Goal: Task Accomplishment & Management: Use online tool/utility

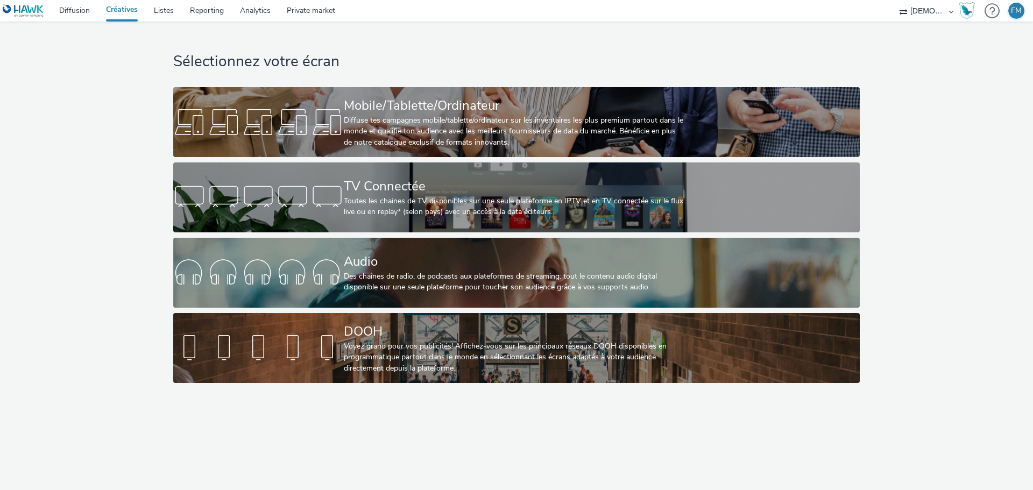
click at [410, 68] on h1 "Sélectionnez votre écran" at bounding box center [516, 62] width 686 height 20
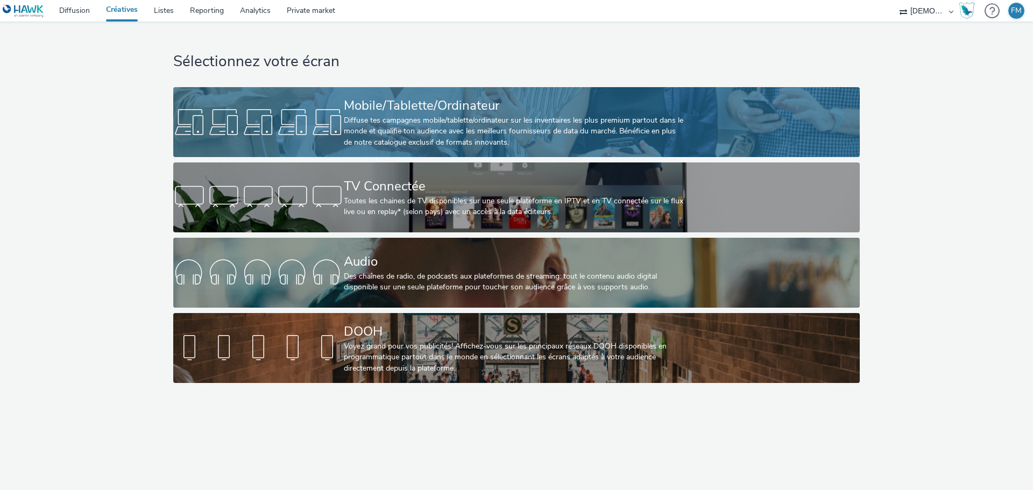
click at [394, 125] on div "Diffuse tes campagnes mobile/tablette/ordinateur sur les inventaires les plus p…" at bounding box center [514, 131] width 341 height 33
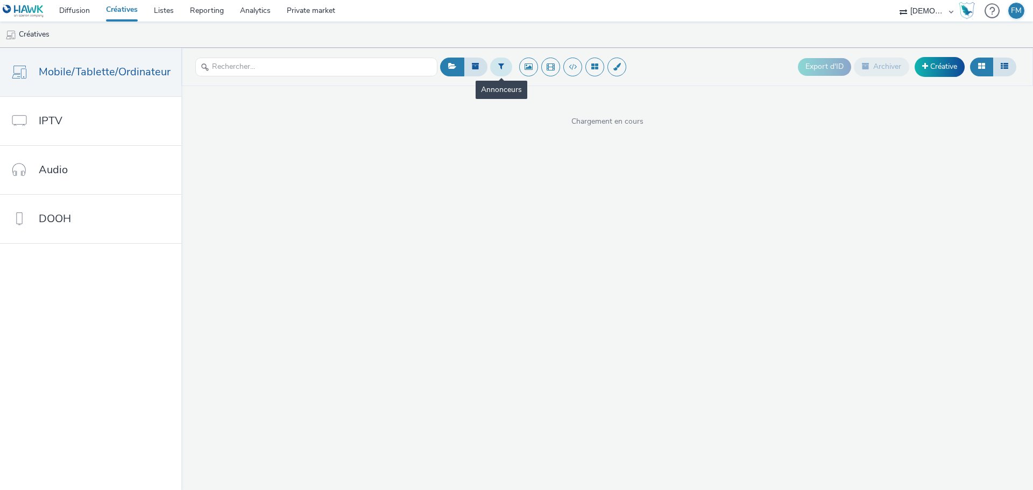
click at [490, 65] on button at bounding box center [501, 67] width 22 height 18
click at [513, 73] on div "Sélectionner un annonceur..." at bounding box center [556, 71] width 87 height 24
type input "travail"
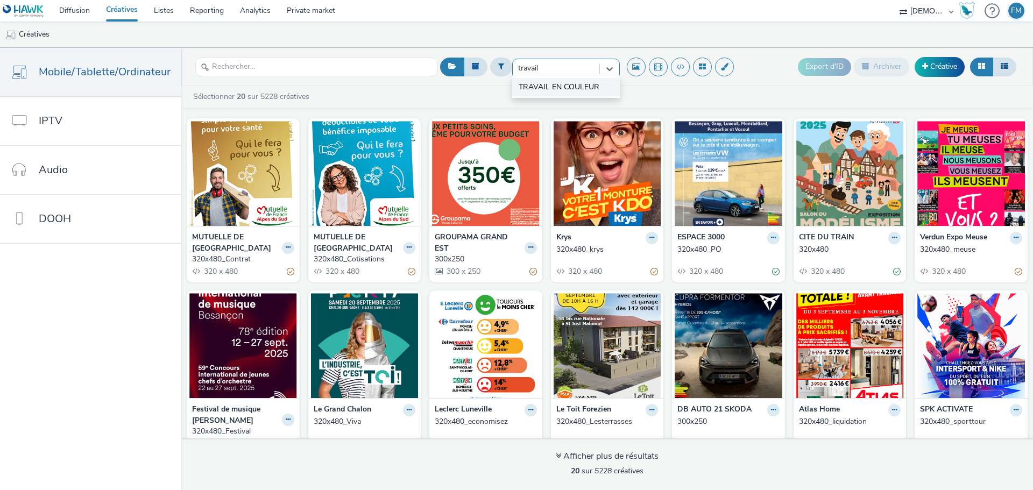
click at [552, 84] on span "TRAVAIL EN COULEUR" at bounding box center [558, 87] width 81 height 11
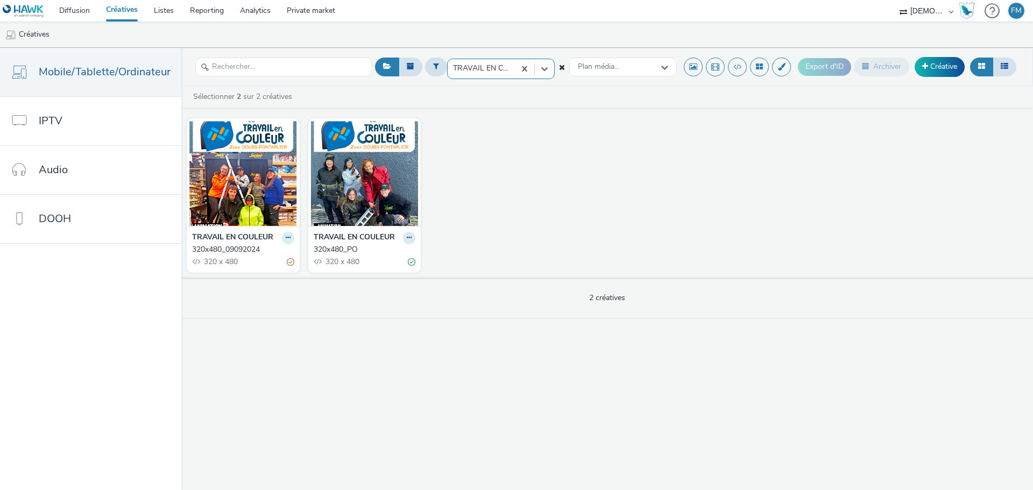
click at [284, 241] on button at bounding box center [288, 238] width 12 height 12
click at [284, 272] on link "Dupliquer" at bounding box center [254, 278] width 81 height 22
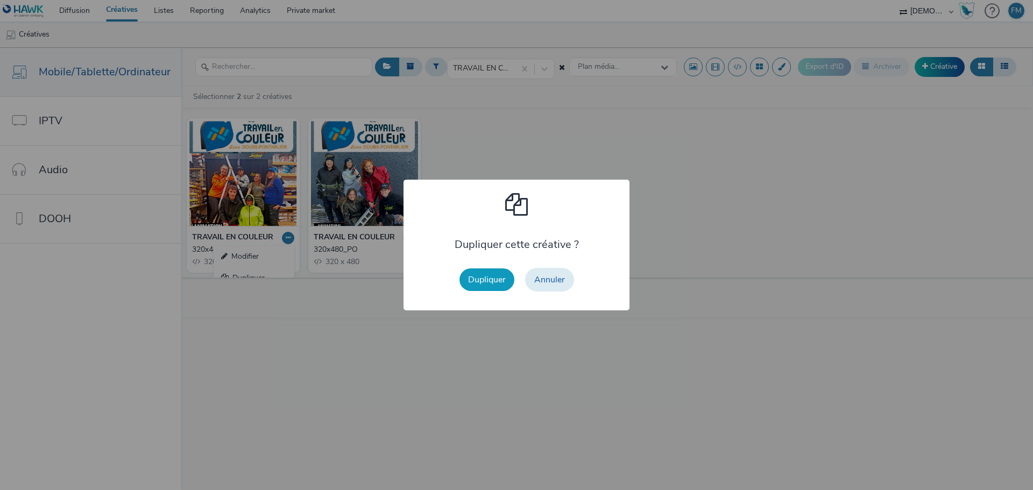
click at [490, 273] on button "Dupliquer" at bounding box center [486, 279] width 55 height 23
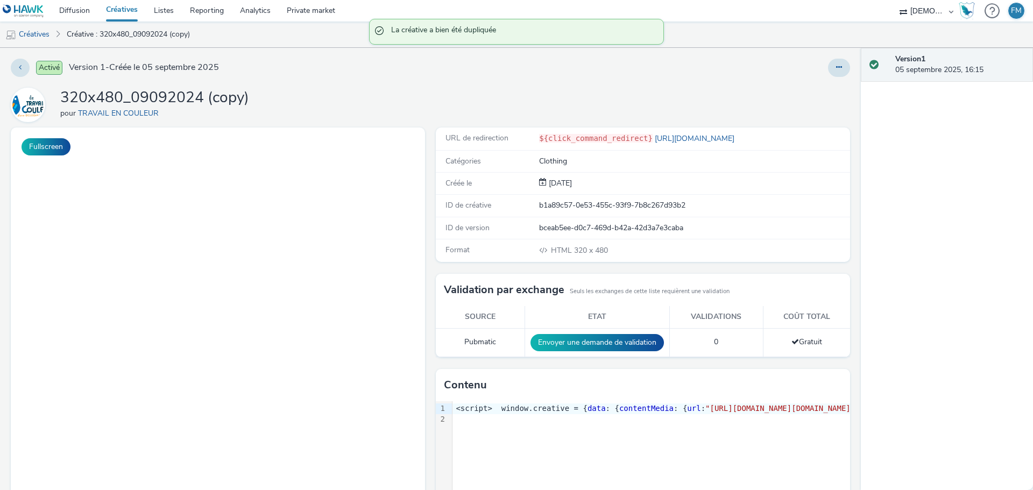
click at [814, 73] on div at bounding box center [682, 68] width 336 height 18
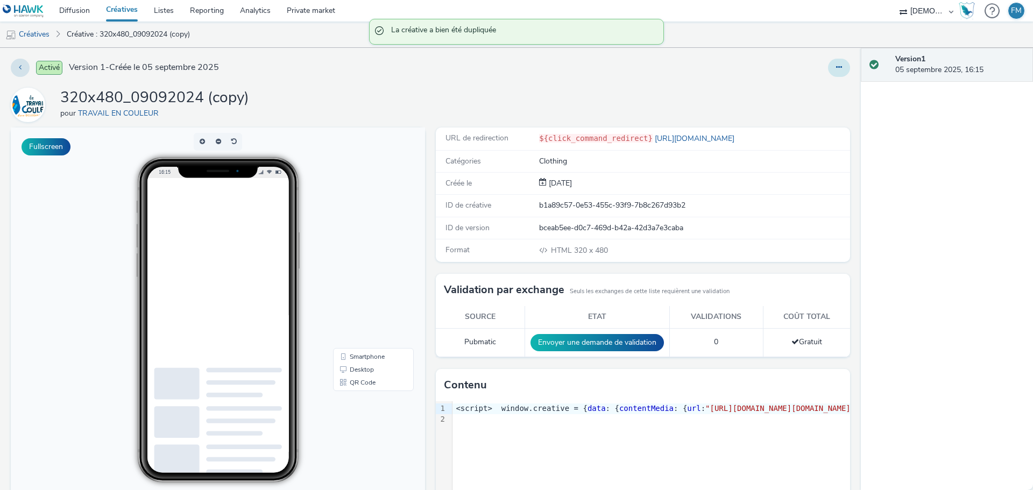
drag, startPoint x: 823, startPoint y: 62, endPoint x: 823, endPoint y: 70, distance: 8.1
click at [828, 62] on div at bounding box center [839, 68] width 22 height 18
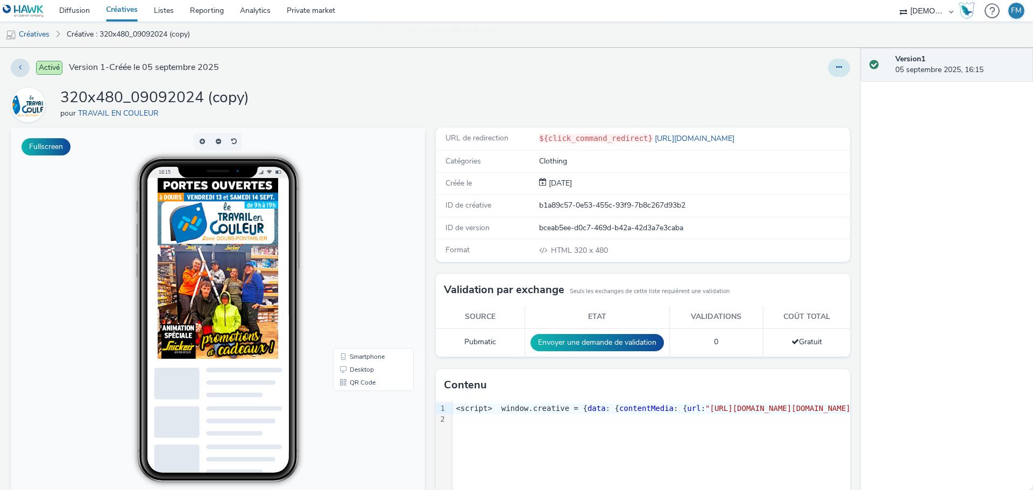
click at [828, 66] on button at bounding box center [839, 68] width 22 height 18
click at [815, 98] on link "Modifier" at bounding box center [809, 90] width 81 height 22
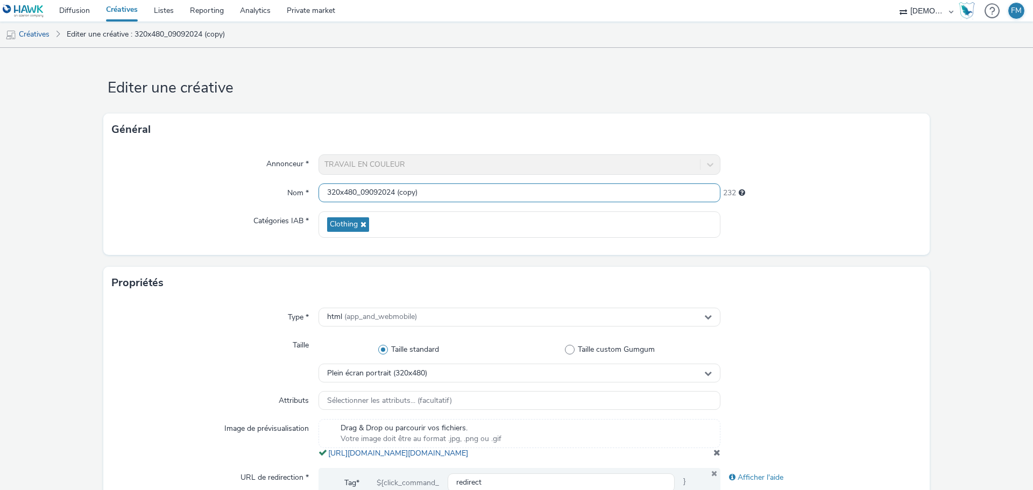
drag, startPoint x: 357, startPoint y: 191, endPoint x: 553, endPoint y: 197, distance: 196.4
click at [553, 197] on input "320x480_09092024 (copy)" at bounding box center [519, 192] width 402 height 19
type input "320x480"
click at [850, 90] on h1 "Editer une créative" at bounding box center [516, 88] width 826 height 20
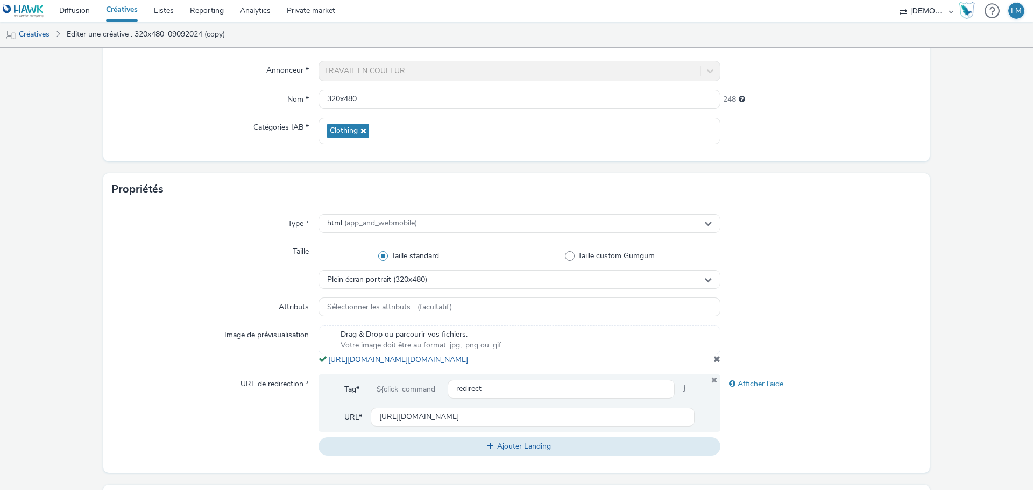
scroll to position [161, 0]
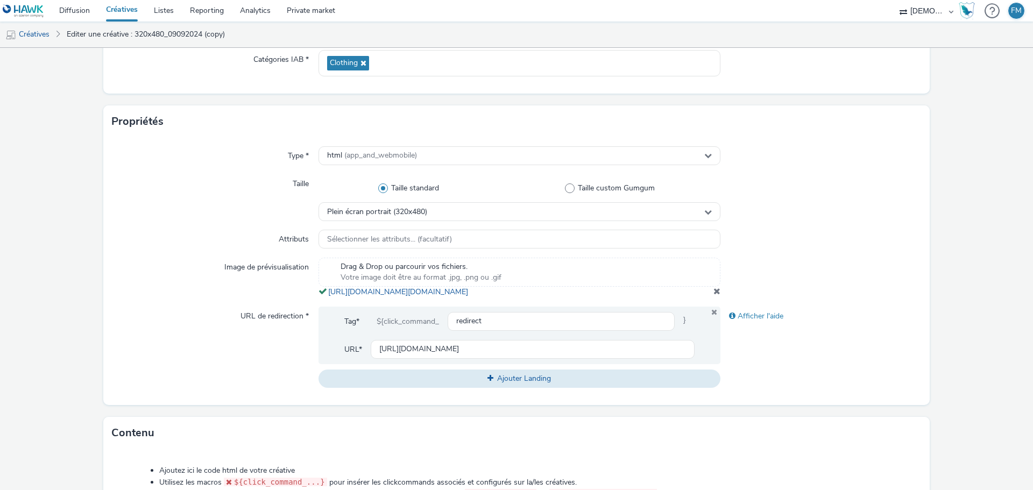
click at [720, 297] on div at bounding box center [820, 278] width 201 height 40
click at [714, 295] on span at bounding box center [716, 291] width 7 height 9
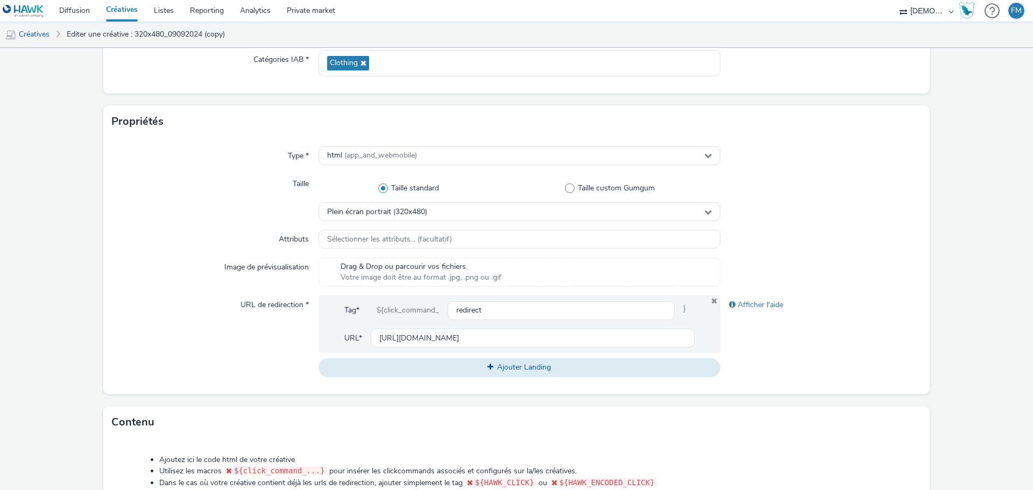
scroll to position [323, 0]
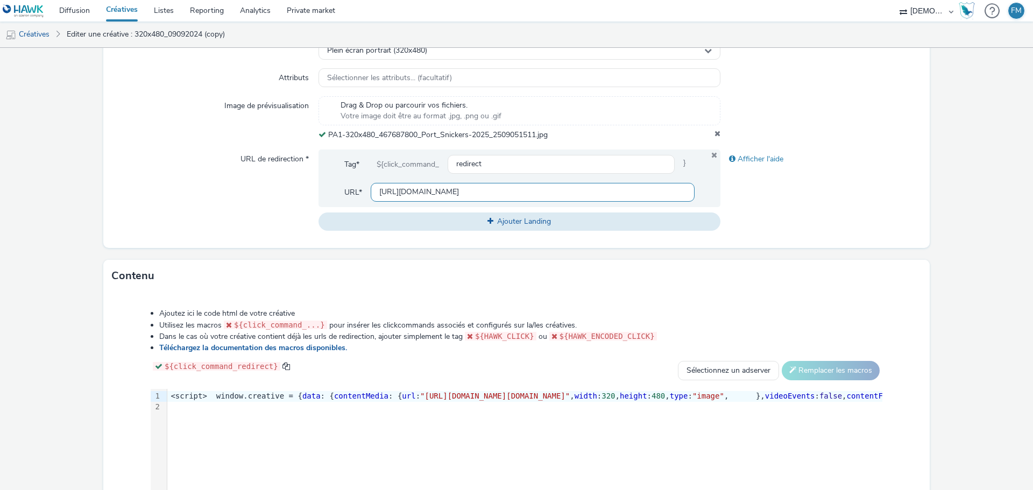
click at [499, 195] on input "[URL][DOMAIN_NAME]" at bounding box center [533, 192] width 324 height 19
paste input "[URL][DOMAIN_NAME]"
click at [384, 197] on input "[URL][DOMAIN_NAME]" at bounding box center [533, 192] width 324 height 19
type input "[URL][DOMAIN_NAME]"
click at [956, 227] on form "Editer une créative Général Annonceur * TRAVAIL EN COULEUR Nom * 320x480 248 Ca…" at bounding box center [516, 174] width 1033 height 898
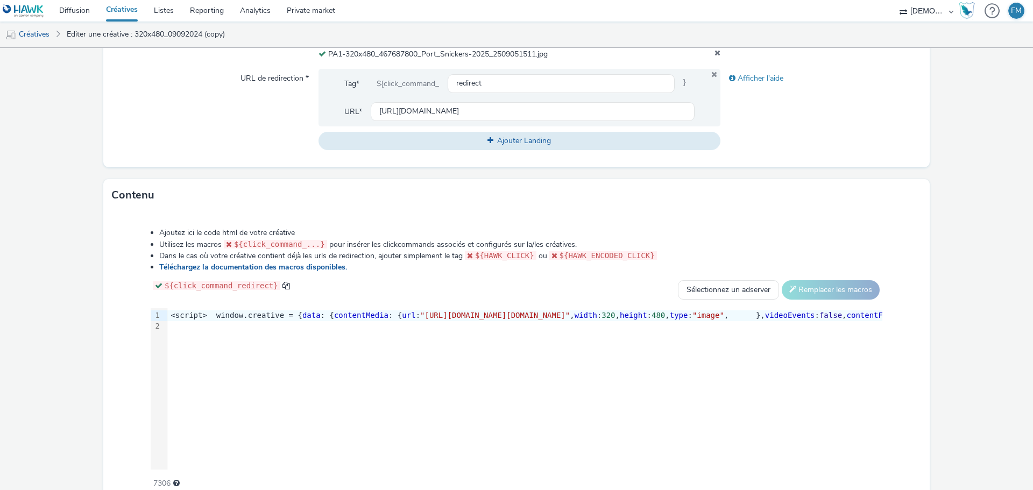
scroll to position [454, 0]
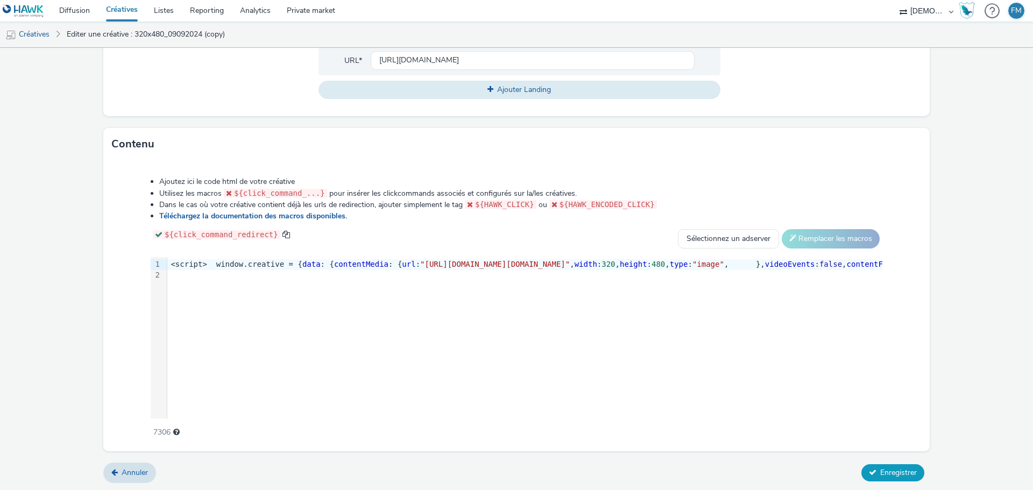
click at [897, 473] on span "Enregistrer" at bounding box center [898, 472] width 37 height 10
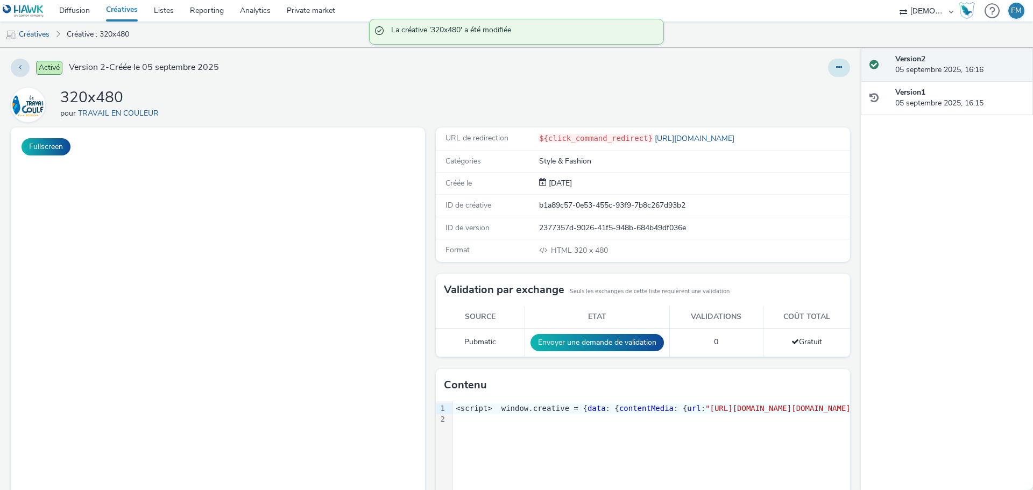
click at [828, 64] on button at bounding box center [839, 68] width 22 height 18
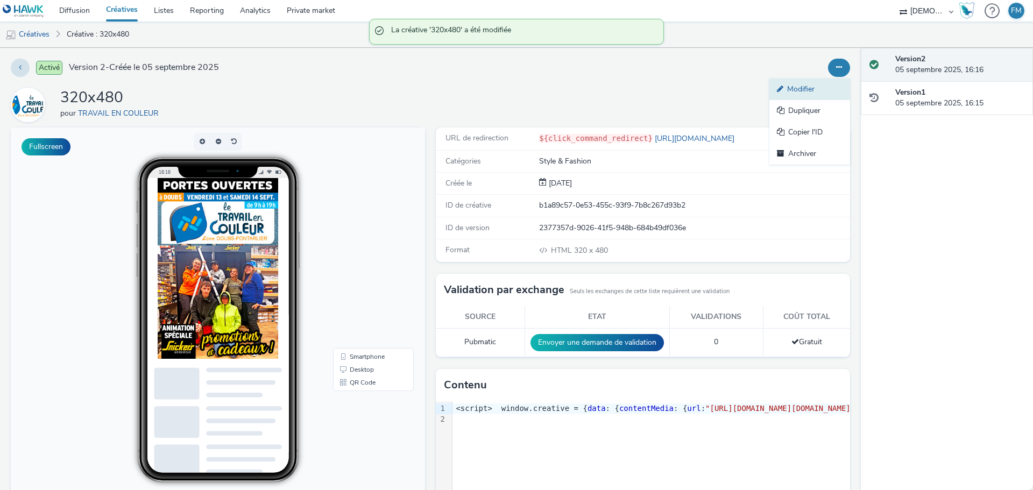
click at [821, 97] on link "Modifier" at bounding box center [809, 90] width 81 height 22
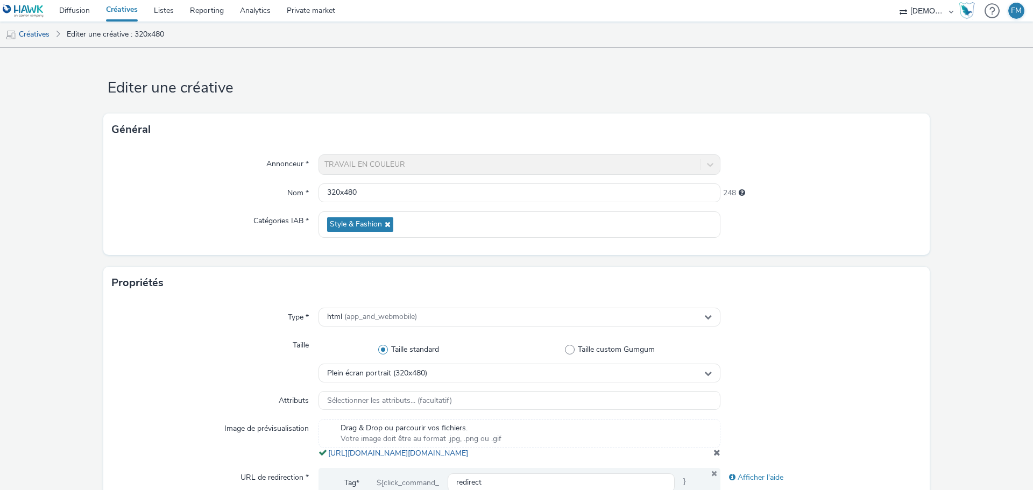
click at [953, 322] on form "Editer une créative Général Annonceur * TRAVAIL EN COULEUR Nom * 320x480 248 Ca…" at bounding box center [516, 494] width 1033 height 893
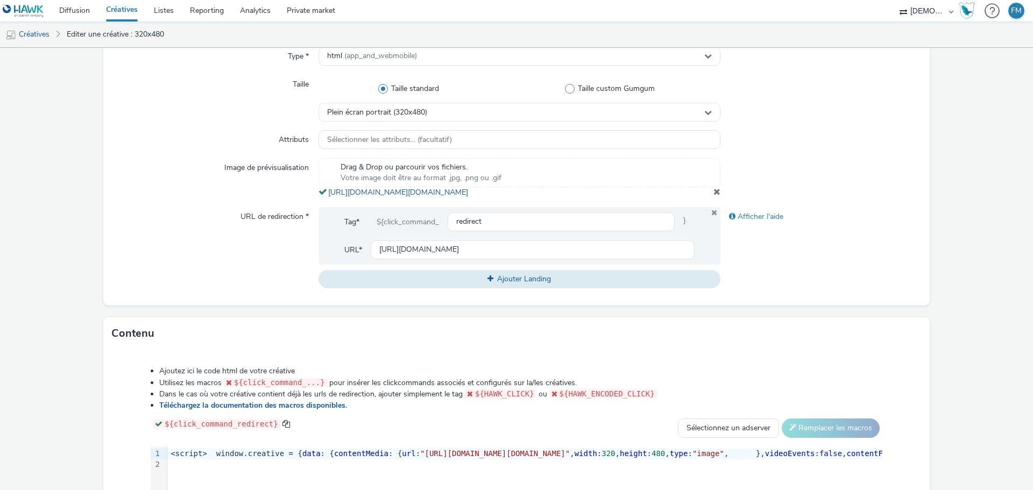
scroll to position [461, 0]
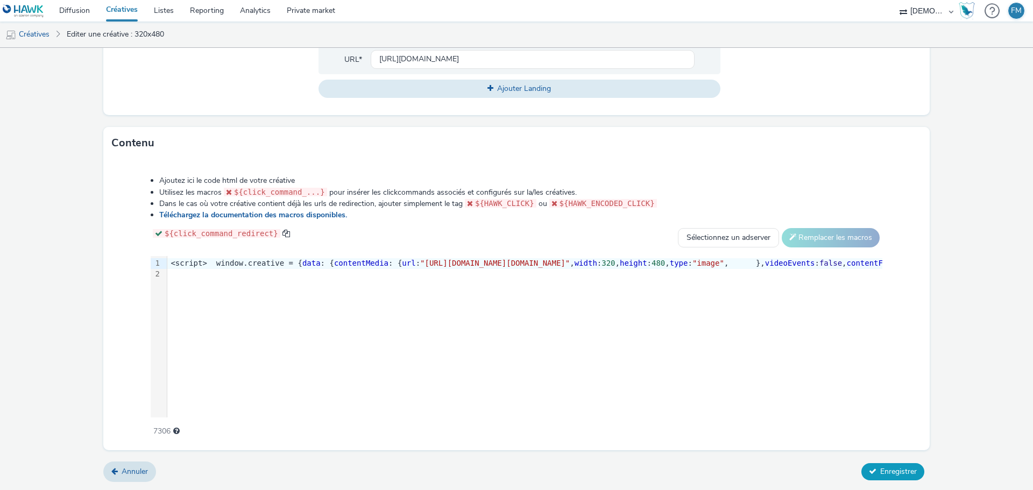
click at [890, 469] on span "Enregistrer" at bounding box center [898, 471] width 37 height 10
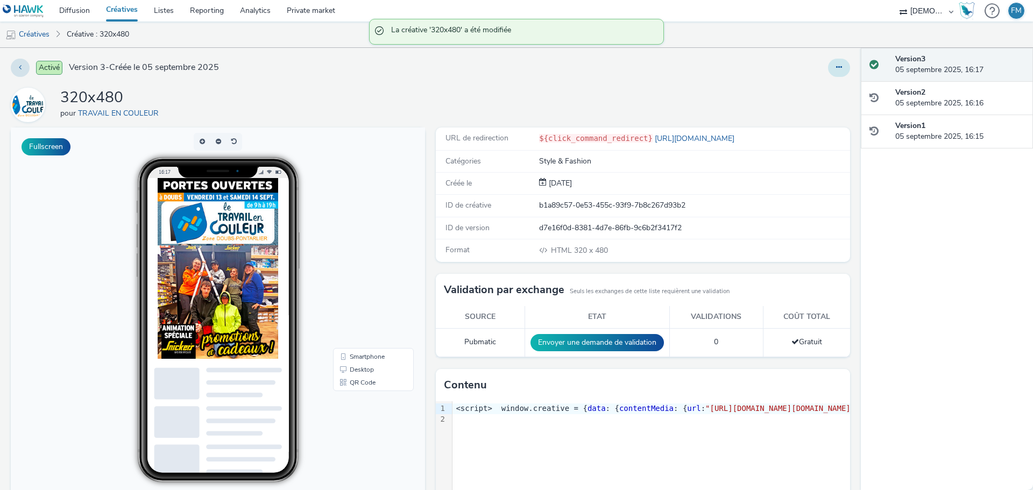
click at [836, 66] on icon at bounding box center [839, 67] width 6 height 8
click at [807, 93] on link "Modifier" at bounding box center [809, 90] width 81 height 22
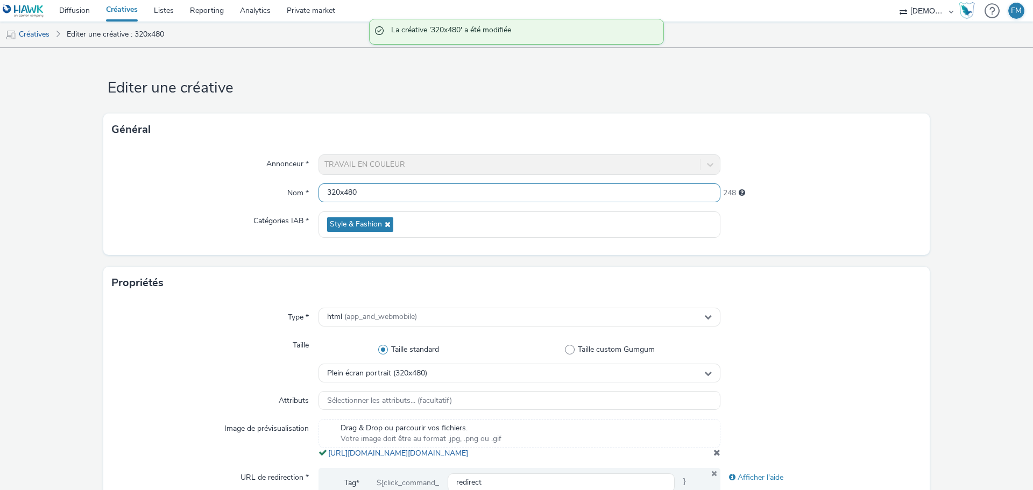
scroll to position [108, 0]
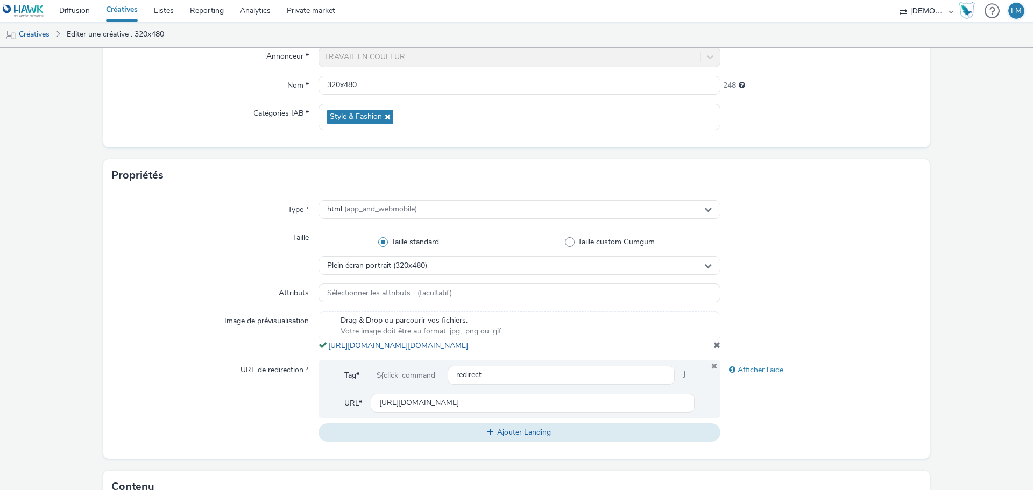
click at [472, 346] on link "[URL][DOMAIN_NAME][DOMAIN_NAME]" at bounding box center [400, 345] width 144 height 10
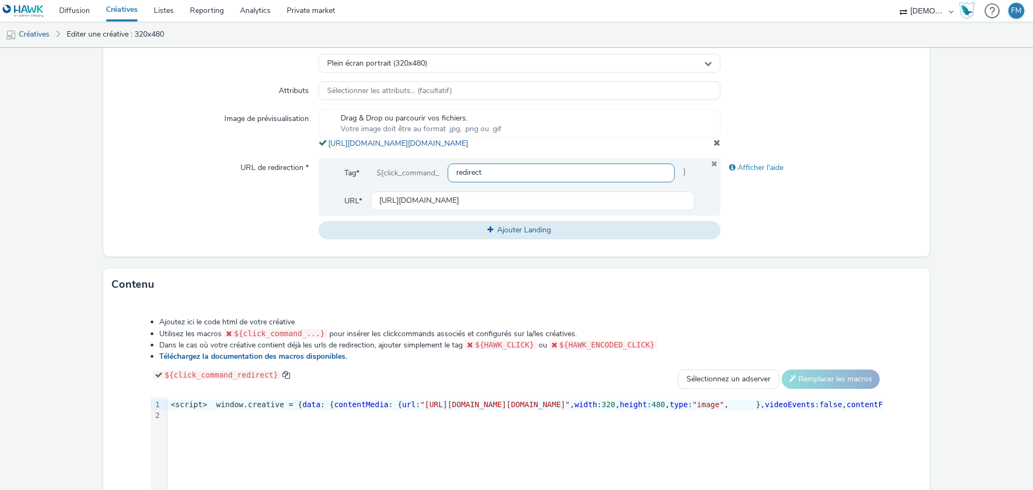
scroll to position [461, 0]
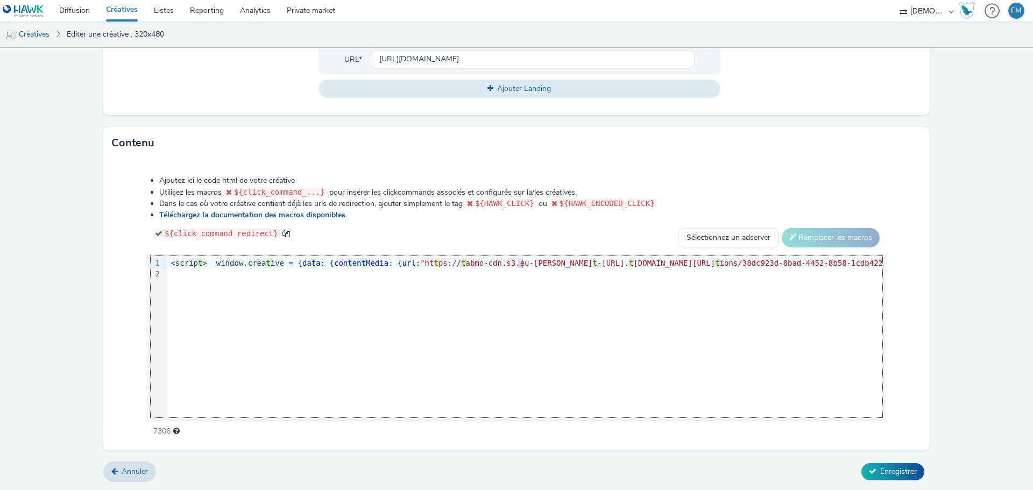
click at [433, 263] on span ""ht" at bounding box center [426, 263] width 13 height 9
click at [513, 263] on span ""[URL][DOMAIN_NAME][DOMAIN_NAME]"" at bounding box center [495, 263] width 150 height 9
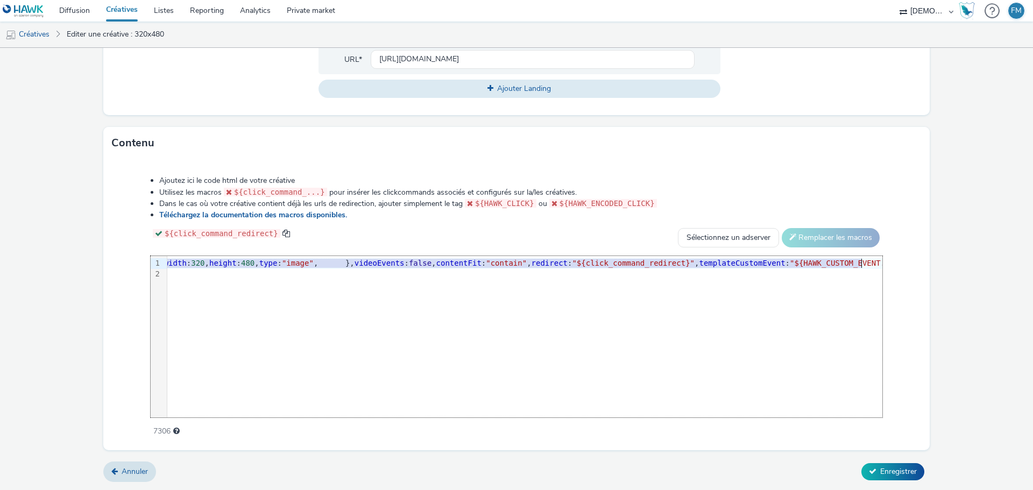
scroll to position [0, 436]
drag, startPoint x: 514, startPoint y: 264, endPoint x: 737, endPoint y: 265, distance: 223.2
click at [133, 265] on span ""[URL][DOMAIN_NAME][DOMAIN_NAME]"" at bounding box center [59, 263] width 150 height 9
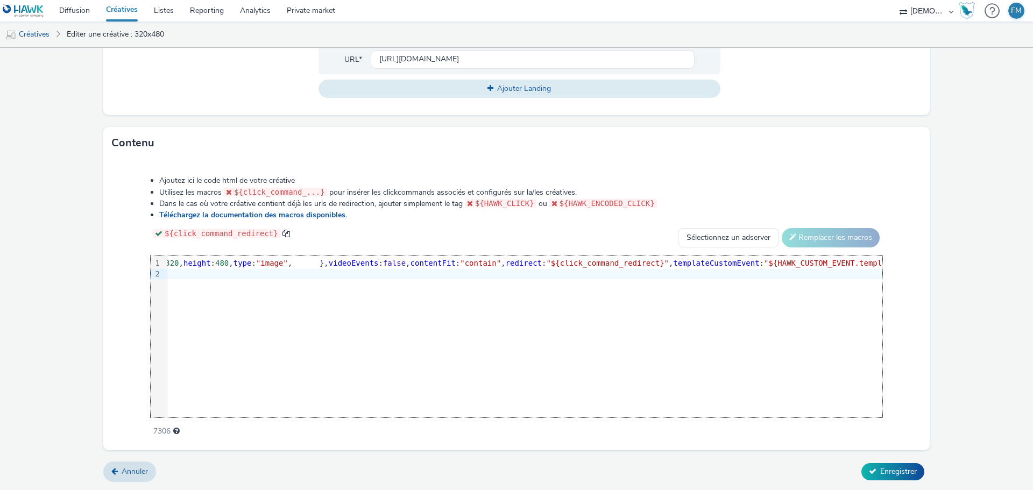
click at [954, 323] on form "Editer une créative Général Annonceur * TRAVAIL EN COULEUR Nom * 320x480 248 Ca…" at bounding box center [516, 43] width 1033 height 893
click at [901, 472] on span "Enregistrer" at bounding box center [898, 471] width 37 height 10
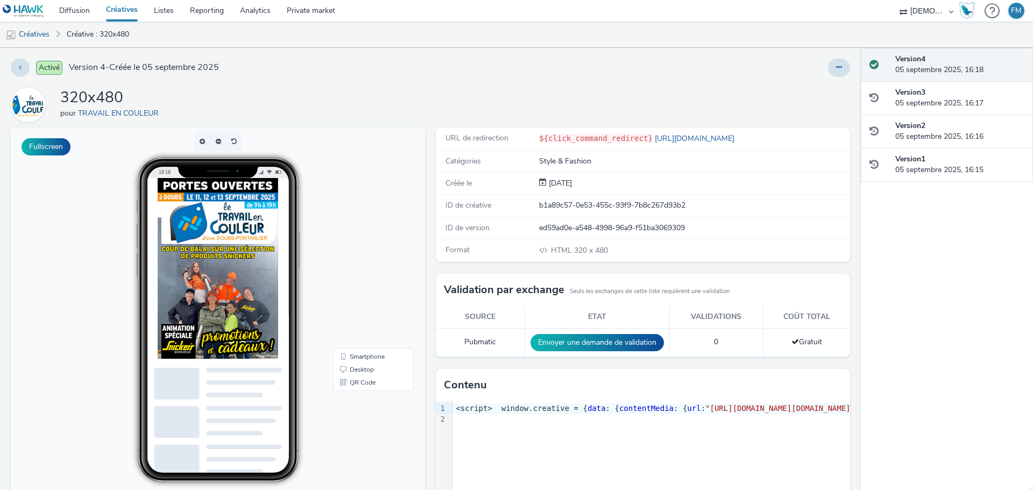
click at [554, 106] on div "320x480 pour TRAVAIL EN COULEUR" at bounding box center [430, 105] width 839 height 34
drag, startPoint x: 0, startPoint y: 45, endPoint x: 32, endPoint y: 31, distance: 34.7
click at [0, 45] on link "Créatives" at bounding box center [27, 35] width 55 height 26
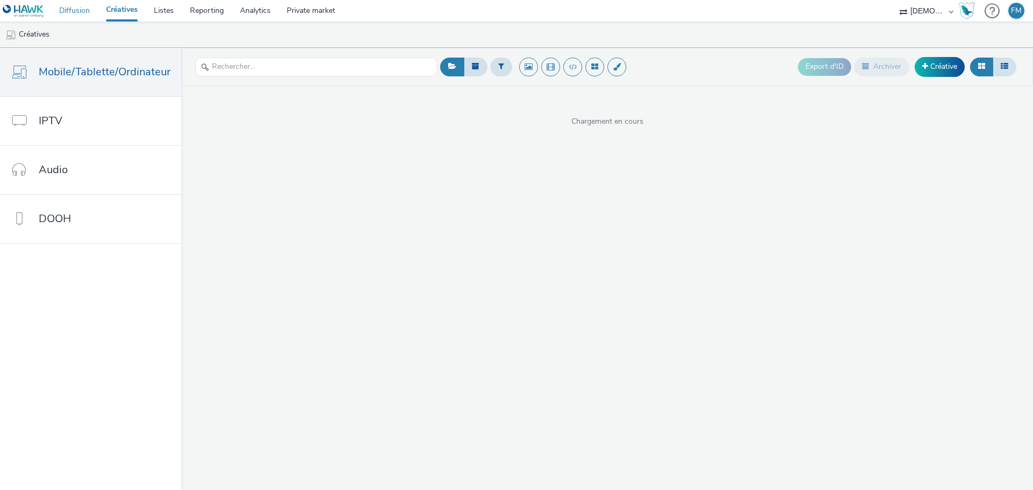
click at [92, 12] on link "Diffusion" at bounding box center [74, 11] width 47 height 22
